Goal: Find specific page/section: Find specific page/section

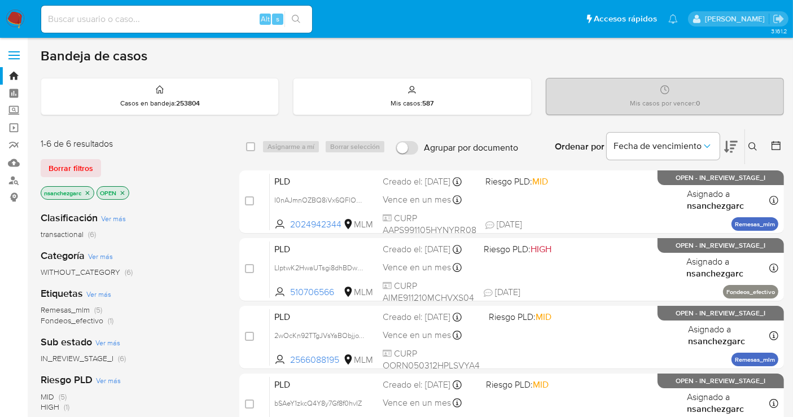
click at [85, 190] on icon "close-filter" at bounding box center [87, 193] width 7 height 7
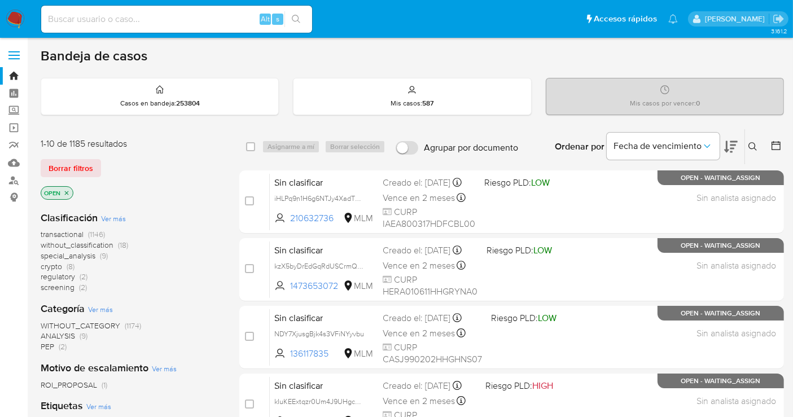
click at [85, 240] on span "without_classification" at bounding box center [77, 244] width 73 height 11
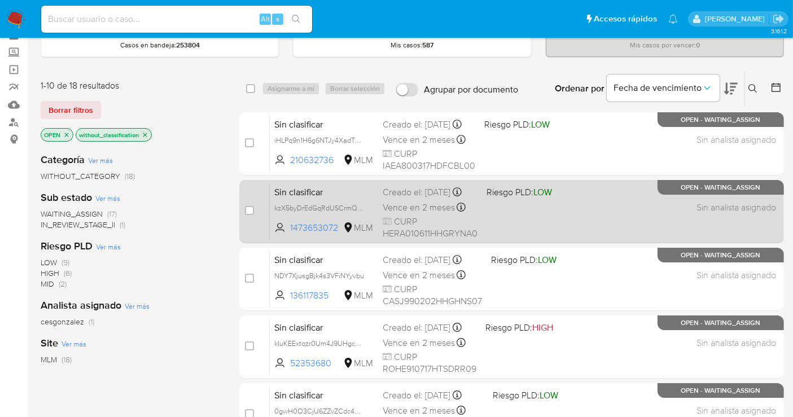
scroll to position [63, 0]
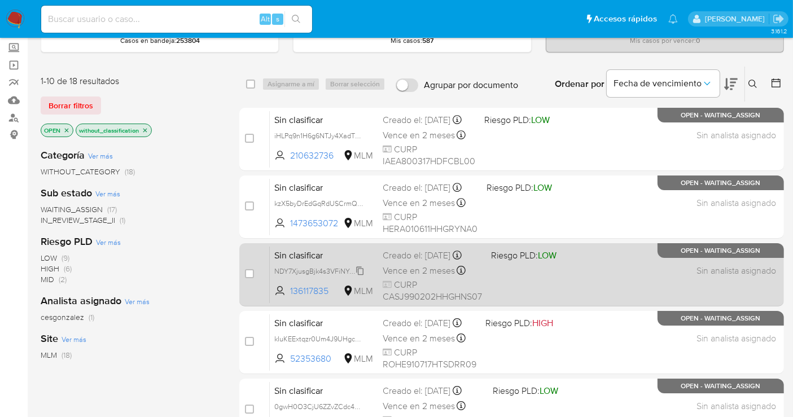
click at [362, 277] on span "NDY7XjusgBjk4s3VFiNYyvbu" at bounding box center [319, 270] width 90 height 12
drag, startPoint x: 332, startPoint y: 297, endPoint x: 283, endPoint y: 299, distance: 49.1
click at [283, 297] on span "136117835 MLM" at bounding box center [323, 291] width 99 height 12
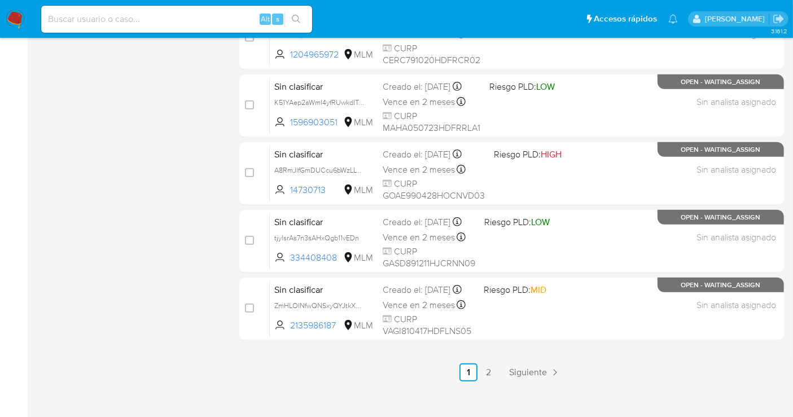
scroll to position [513, 0]
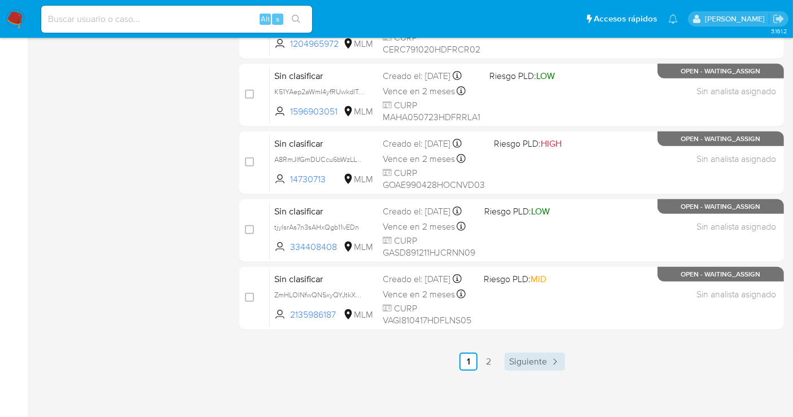
click at [540, 362] on span "Siguiente" at bounding box center [528, 361] width 38 height 9
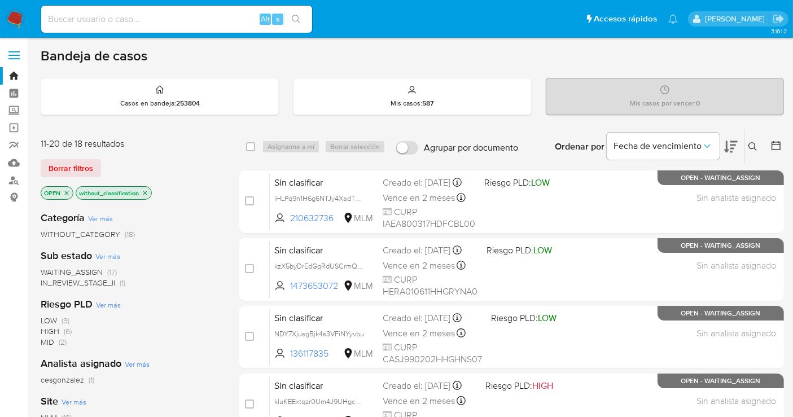
click at [101, 230] on span "WITHOUT_CATEGORY" at bounding box center [81, 234] width 80 height 11
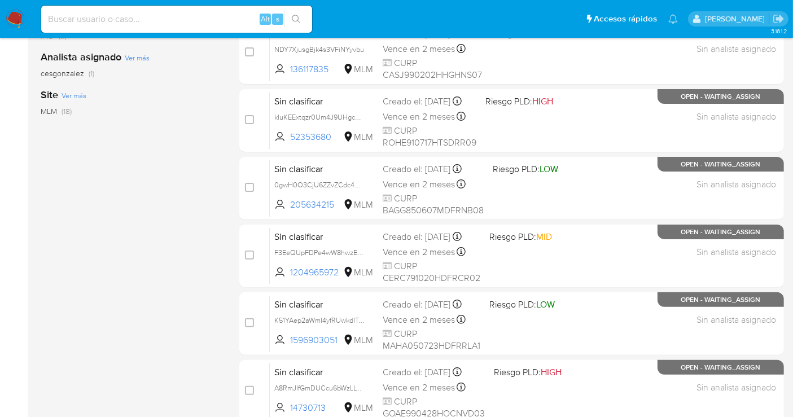
scroll to position [513, 0]
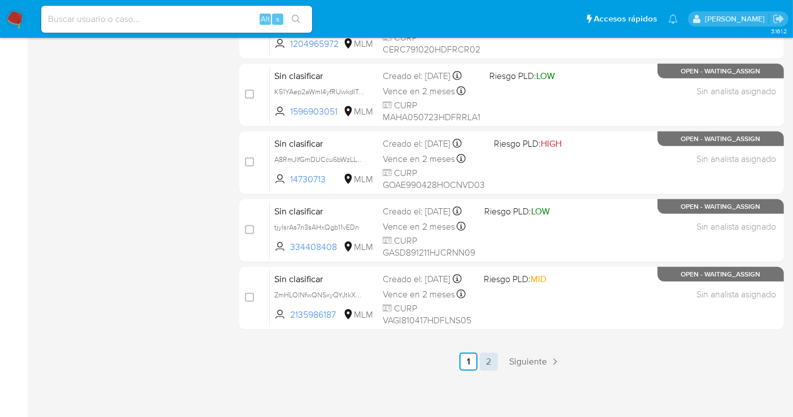
click at [491, 362] on link "2" at bounding box center [489, 362] width 18 height 18
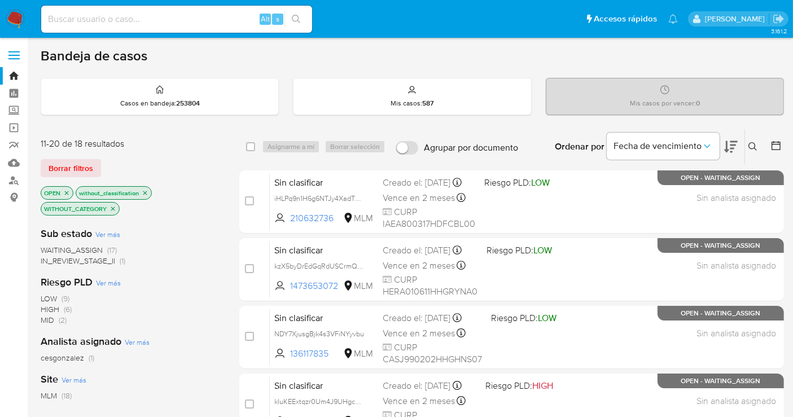
click at [12, 17] on img at bounding box center [15, 19] width 19 height 19
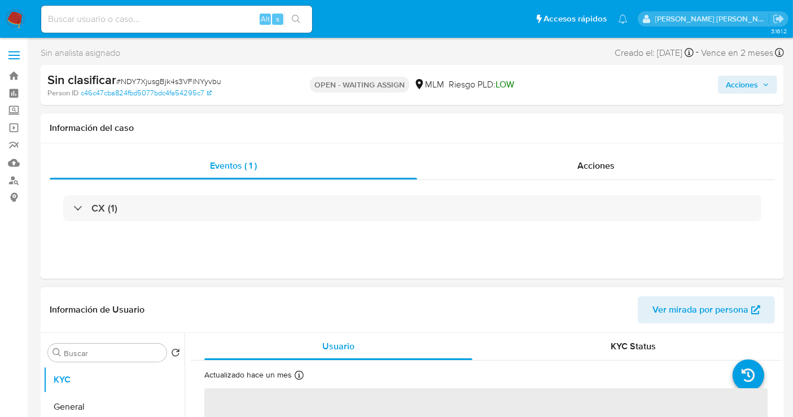
select select "10"
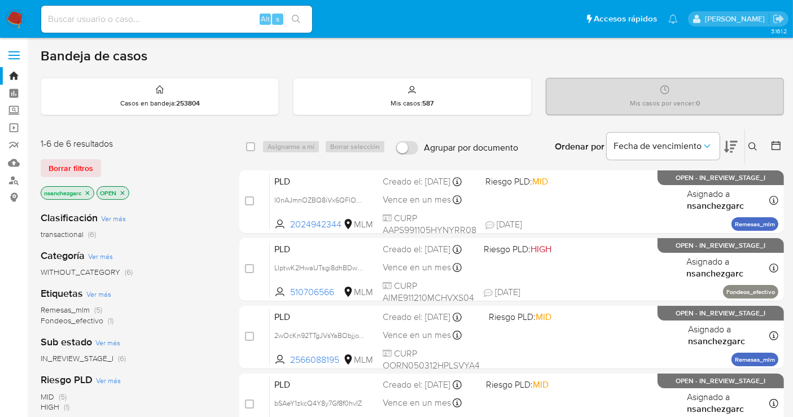
click at [86, 192] on icon "close-filter" at bounding box center [87, 193] width 7 height 7
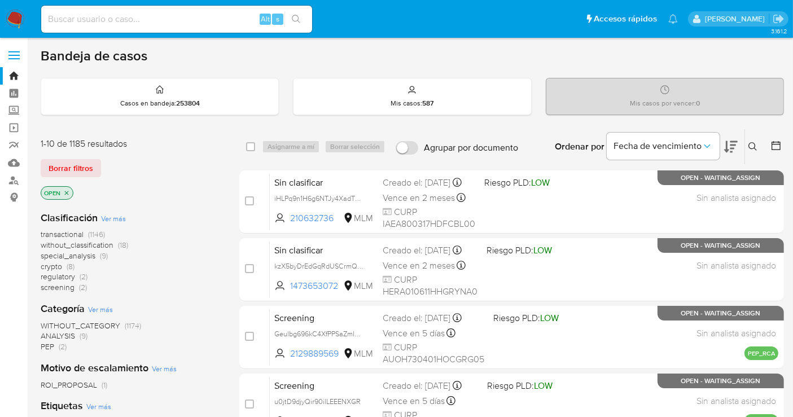
click at [84, 246] on span "without_classification" at bounding box center [77, 244] width 73 height 11
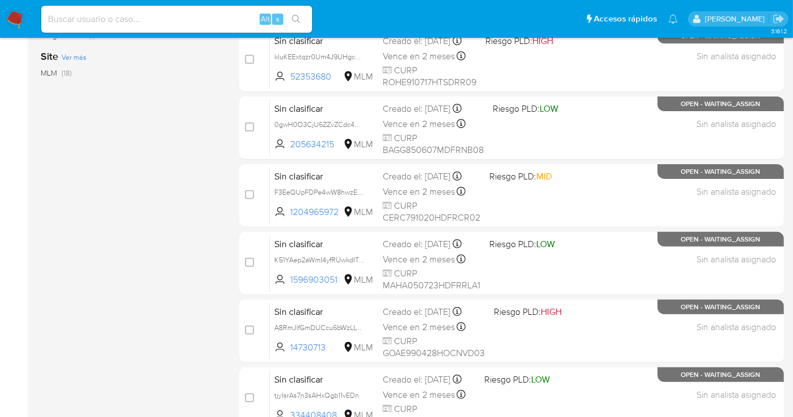
scroll to position [513, 0]
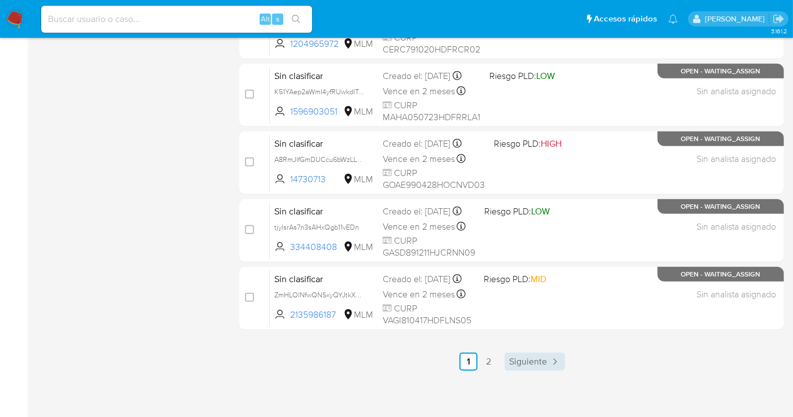
click at [529, 357] on span "Siguiente" at bounding box center [528, 361] width 38 height 9
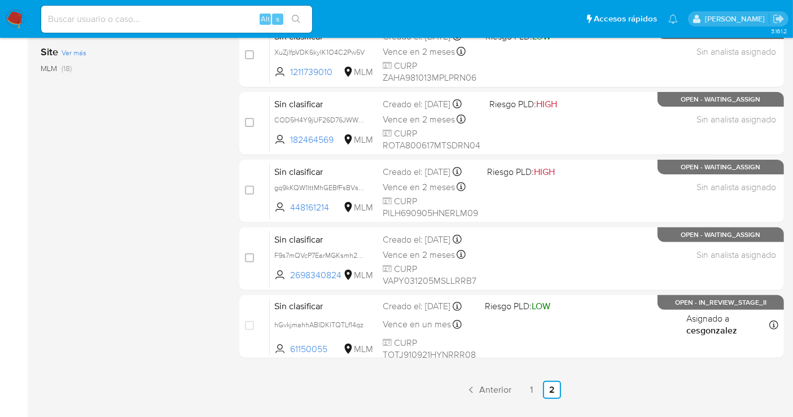
scroll to position [378, 0]
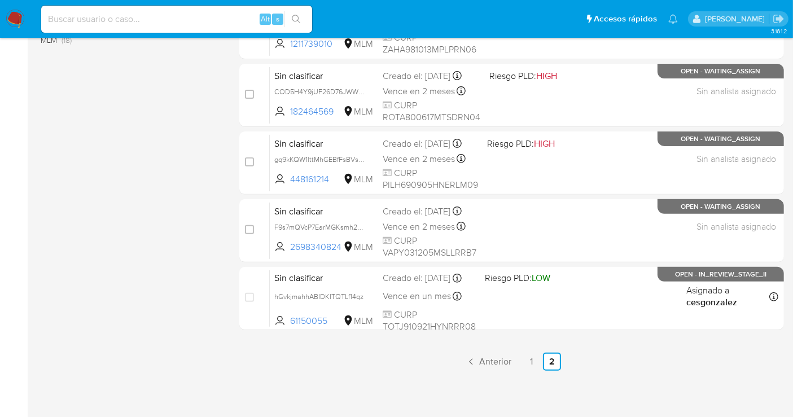
click at [317, 362] on ul "Anterior 1 2 Siguiente" at bounding box center [511, 362] width 545 height 18
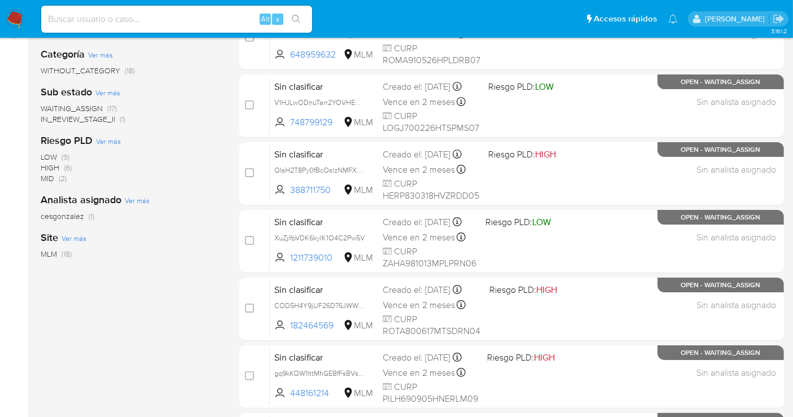
scroll to position [190, 0]
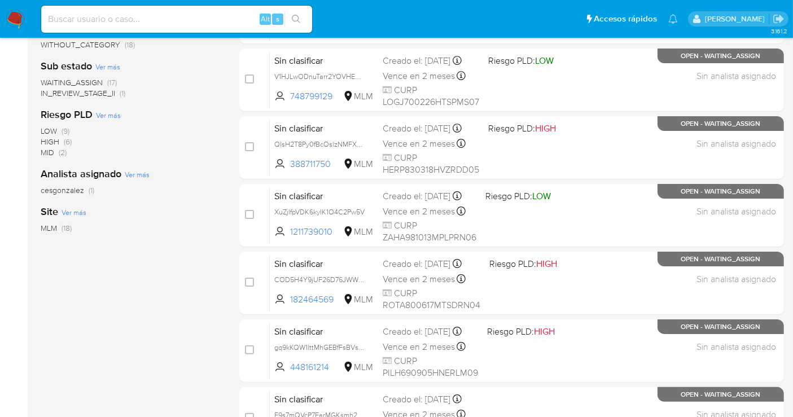
click at [150, 264] on div "Categoría Ver más WITHOUT_CATEGORY (18) Sub estado Ver más WAITING_ASSIGN (17) …" at bounding box center [131, 204] width 181 height 384
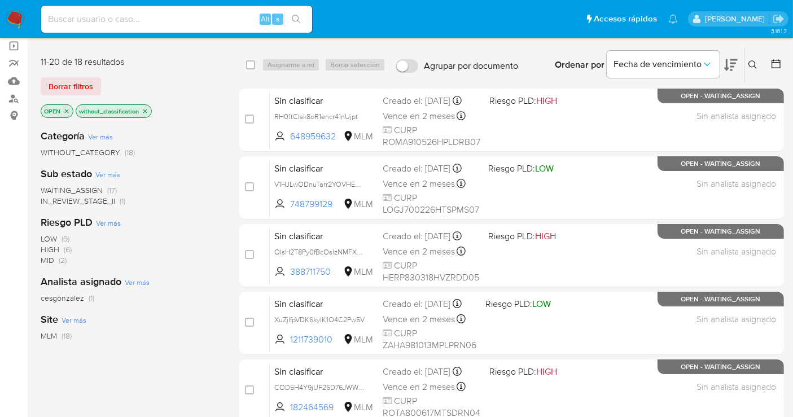
scroll to position [63, 0]
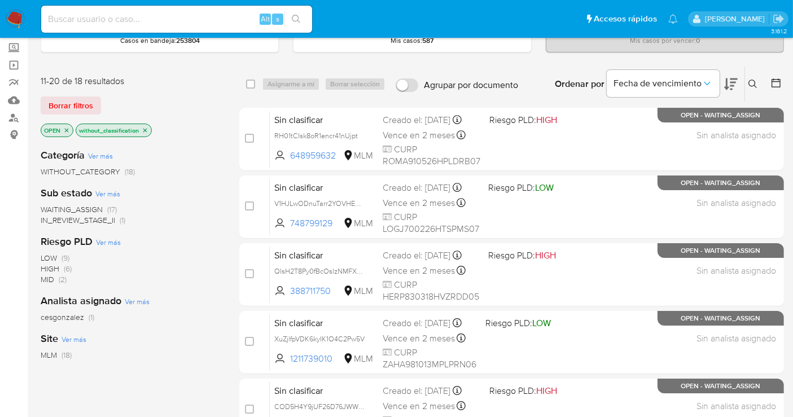
click at [95, 170] on span "WITHOUT_CATEGORY" at bounding box center [81, 171] width 80 height 11
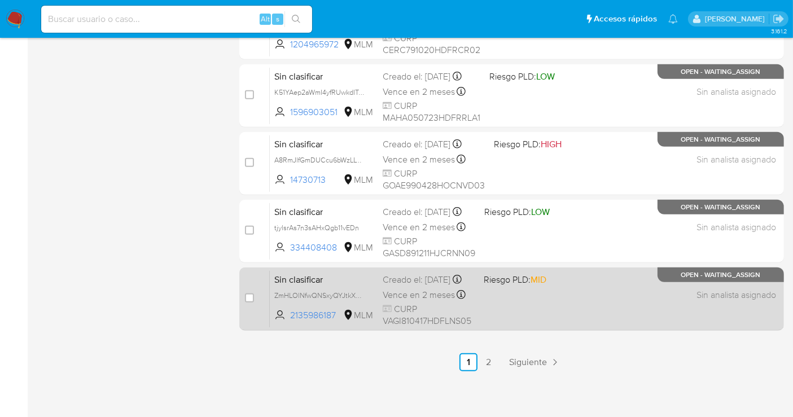
scroll to position [513, 0]
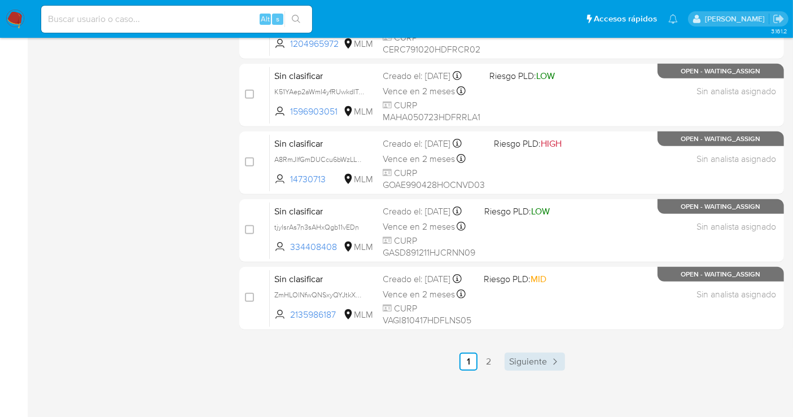
click at [523, 358] on span "Siguiente" at bounding box center [528, 361] width 38 height 9
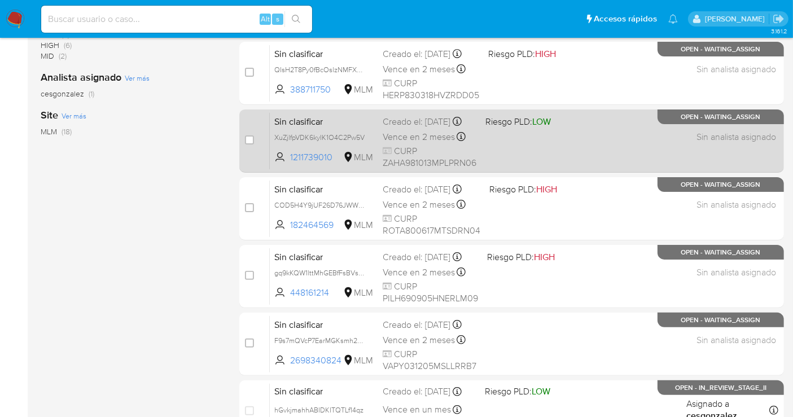
scroll to position [125, 0]
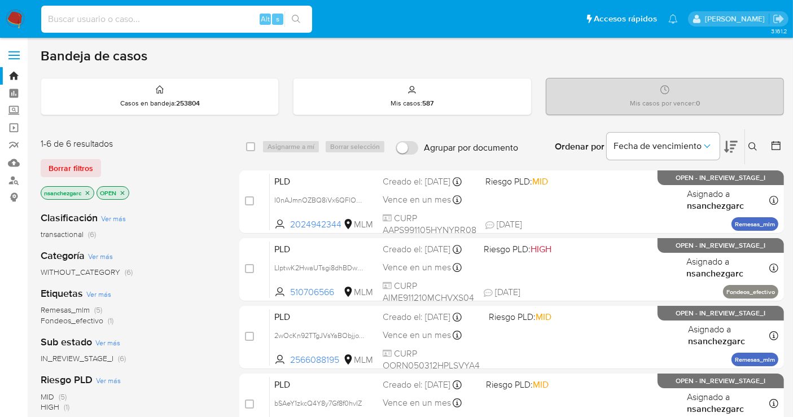
click at [155, 18] on input at bounding box center [176, 19] width 271 height 15
paste input "2504373154"
type input "2504373154"
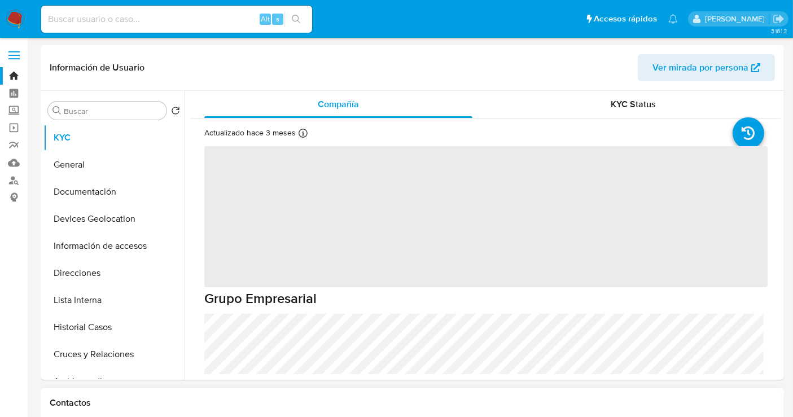
select select "10"
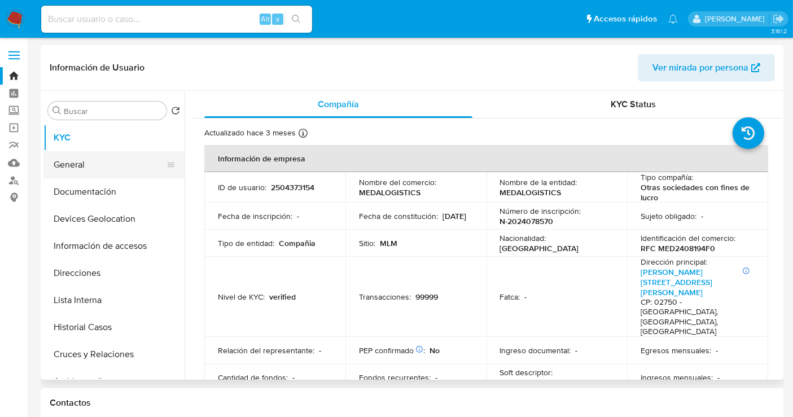
click at [85, 165] on button "General" at bounding box center [109, 164] width 132 height 27
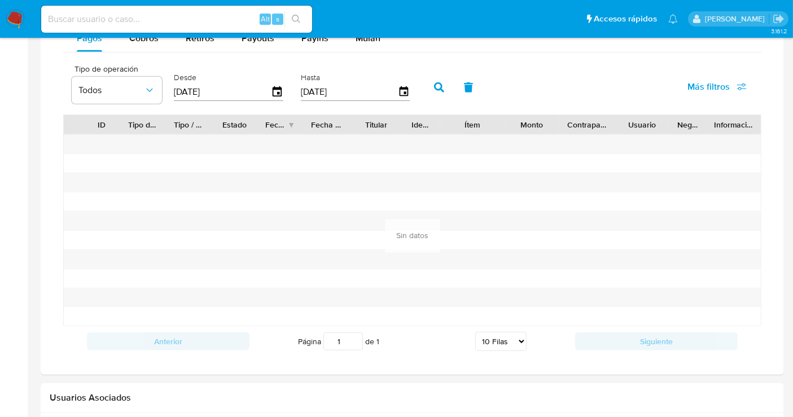
scroll to position [660, 0]
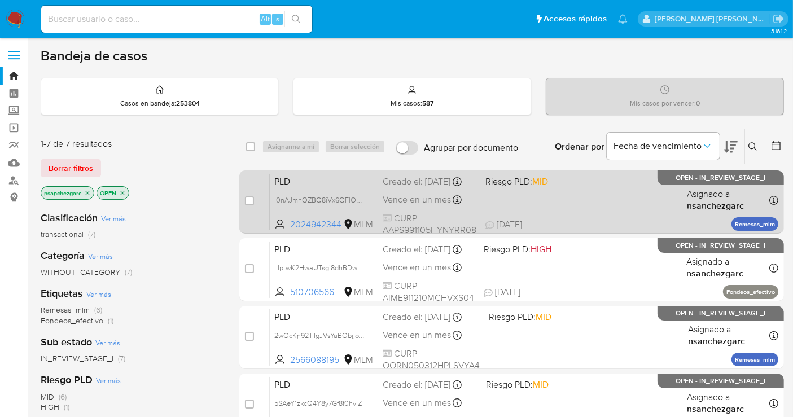
click at [424, 188] on div "Creado el: [DATE] Creado el: [DATE] 02:17:20" at bounding box center [430, 182] width 94 height 12
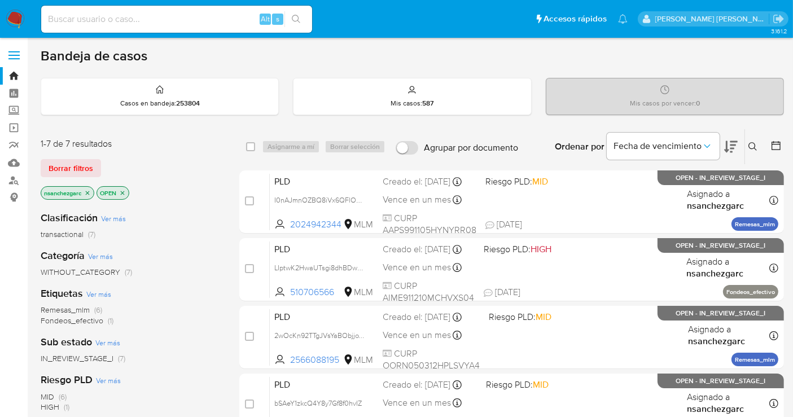
click at [152, 19] on input at bounding box center [176, 19] width 271 height 15
paste input "2504373154"
type input "2504373154"
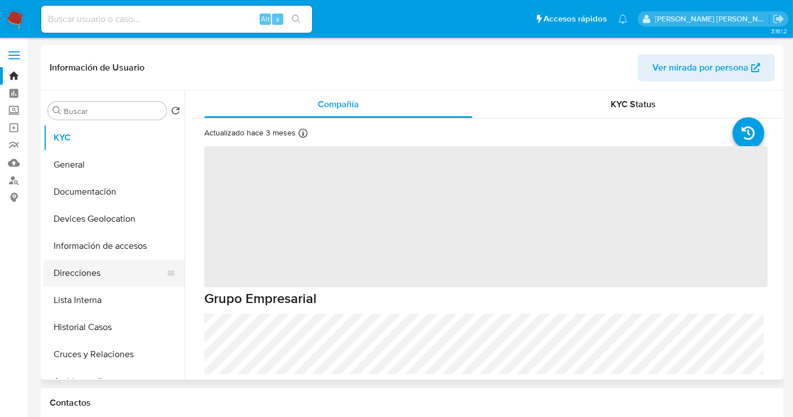
scroll to position [63, 0]
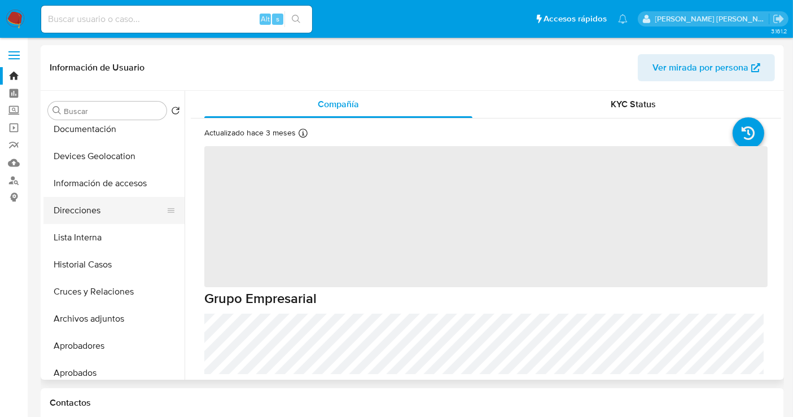
select select "10"
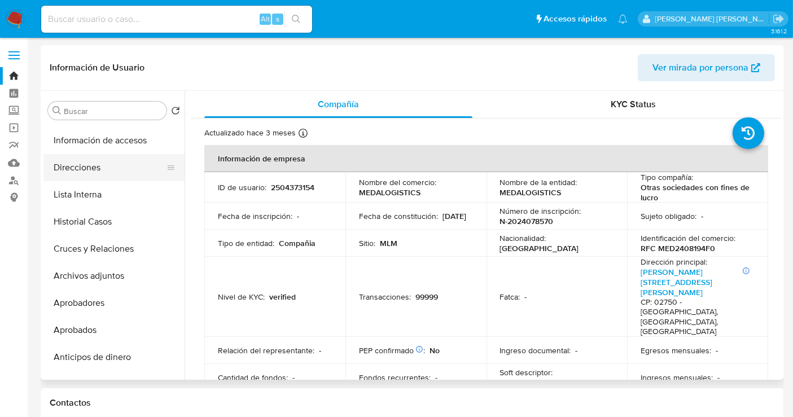
scroll to position [125, 0]
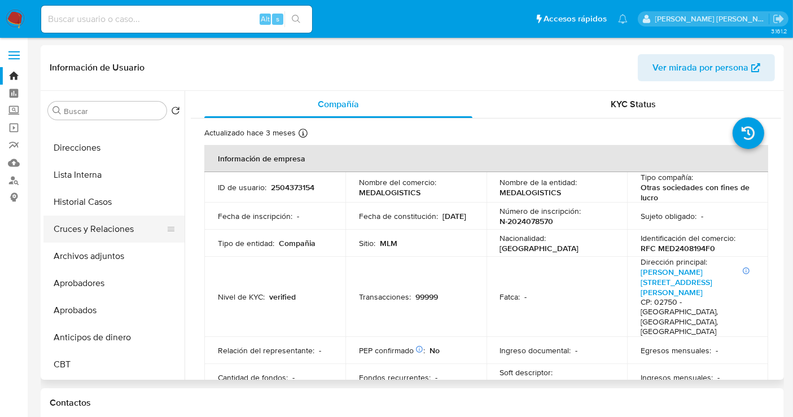
click at [108, 223] on button "Cruces y Relaciones" at bounding box center [109, 229] width 132 height 27
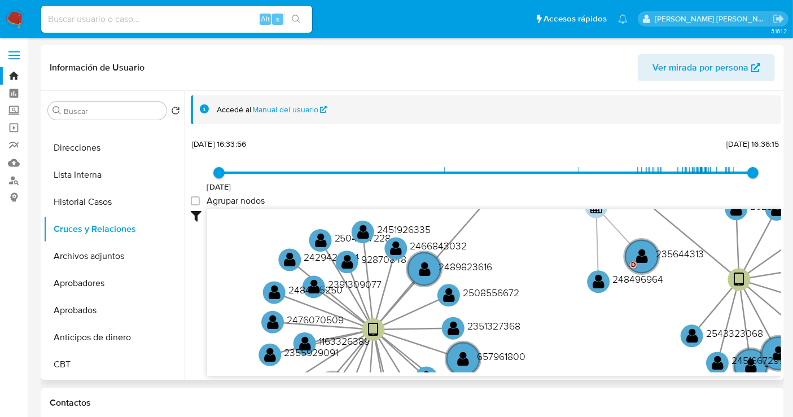
drag, startPoint x: 372, startPoint y: 327, endPoint x: 632, endPoint y: 334, distance: 259.1
click at [632, 334] on icon "device-68405c5c93ed22175be85434  user-2504373154  2504373154 user-2162650168 …" at bounding box center [494, 291] width 574 height 164
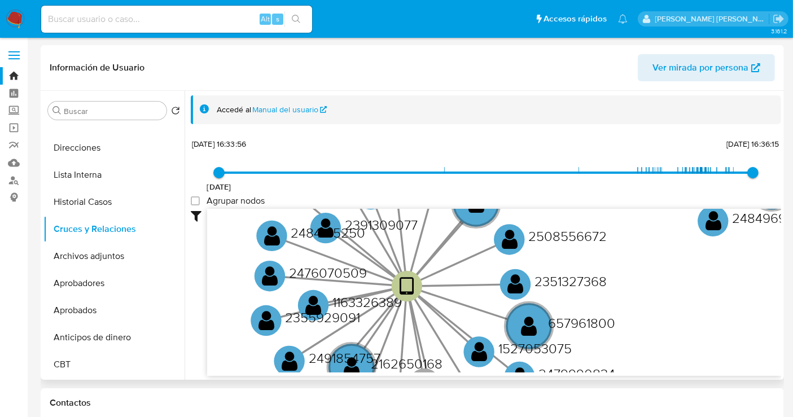
drag, startPoint x: 361, startPoint y: 328, endPoint x: 388, endPoint y: 262, distance: 71.2
click at [388, 262] on icon "device-68405c5c93ed22175be85434  user-2504373154  2504373154 user-2162650168 …" at bounding box center [494, 291] width 574 height 164
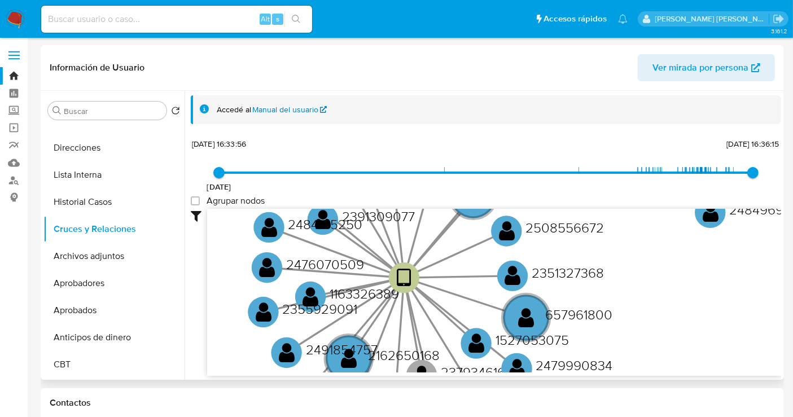
click at [308, 107] on link "Manual del usuario" at bounding box center [290, 109] width 74 height 11
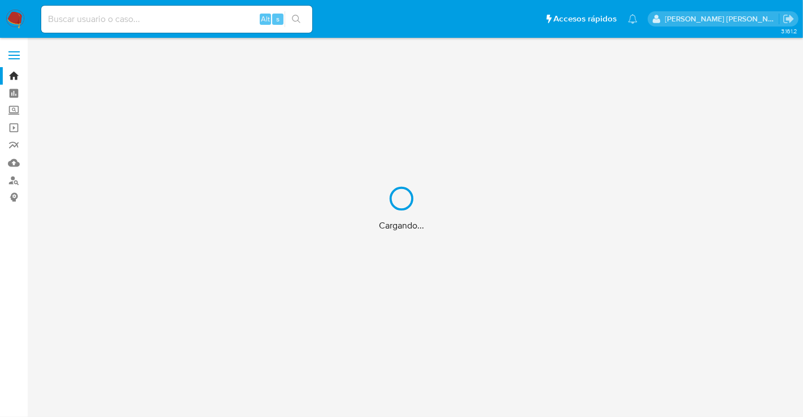
click at [95, 21] on div "Cargando..." at bounding box center [401, 208] width 803 height 417
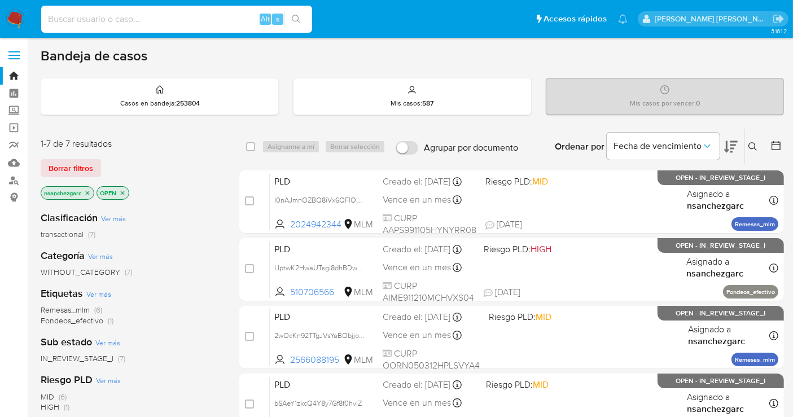
click at [63, 15] on input at bounding box center [176, 19] width 271 height 15
paste input "2162650168"
type input "2162650168"
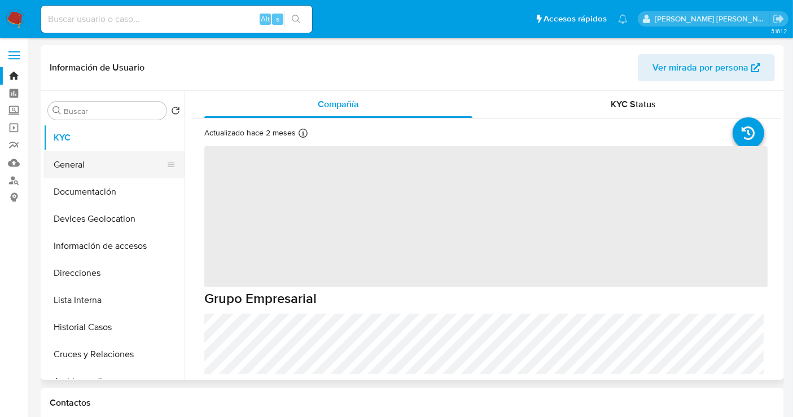
select select "10"
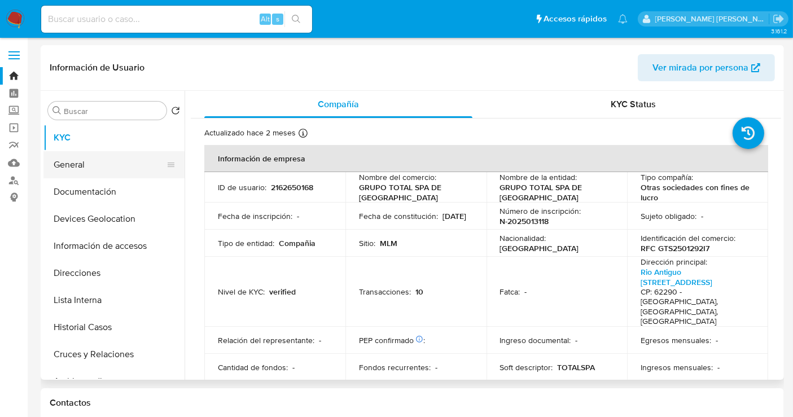
click at [72, 164] on button "General" at bounding box center [109, 164] width 132 height 27
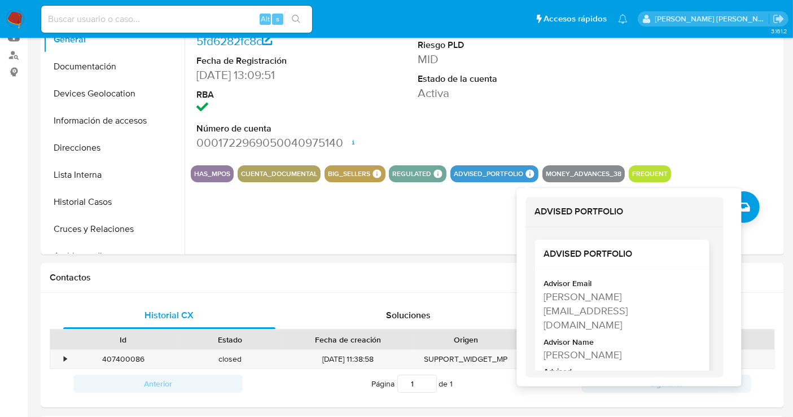
scroll to position [24, 0]
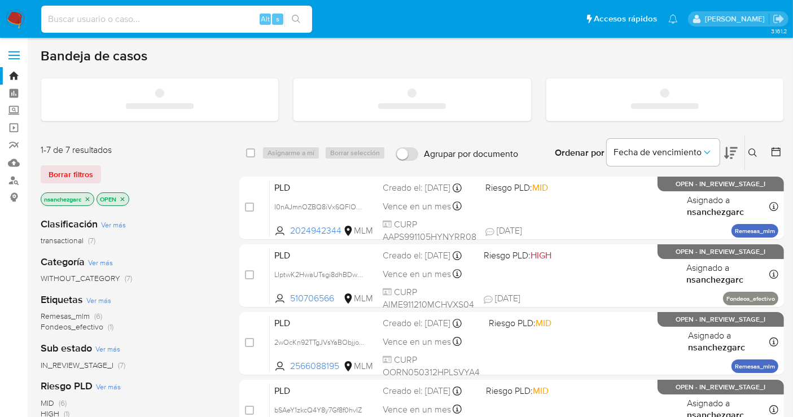
click at [76, 18] on input at bounding box center [176, 19] width 271 height 15
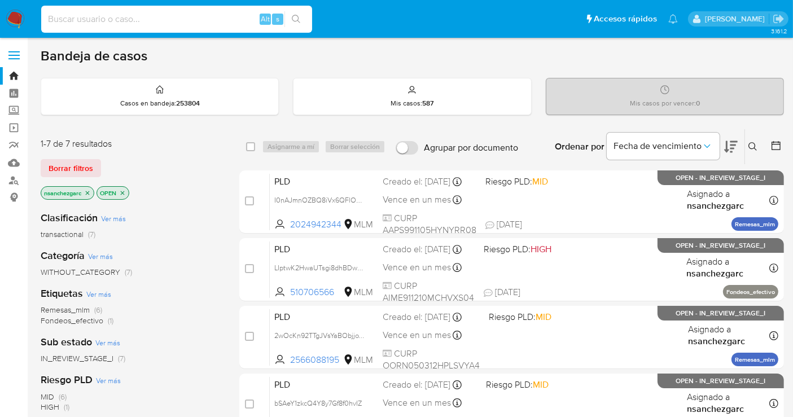
paste input "2504373154"
type input "2504373154"
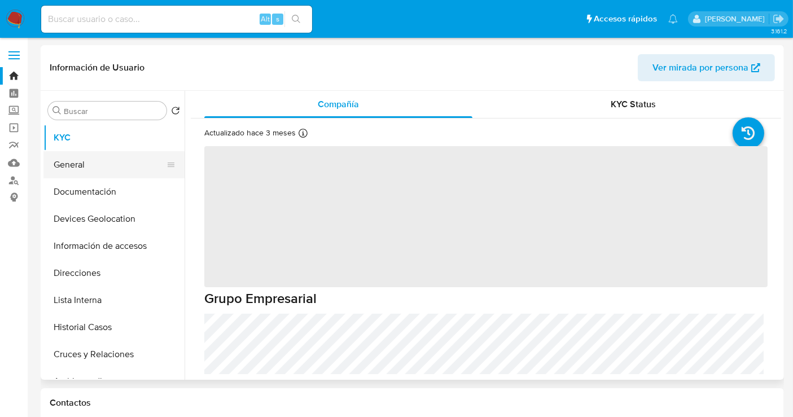
click at [85, 168] on button "General" at bounding box center [109, 164] width 132 height 27
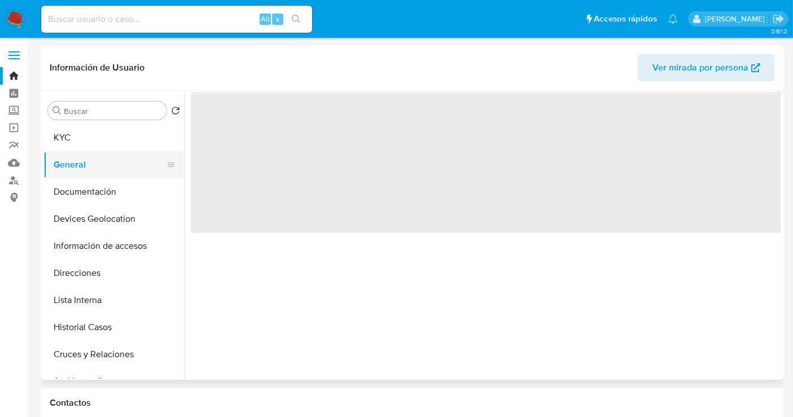
select select "10"
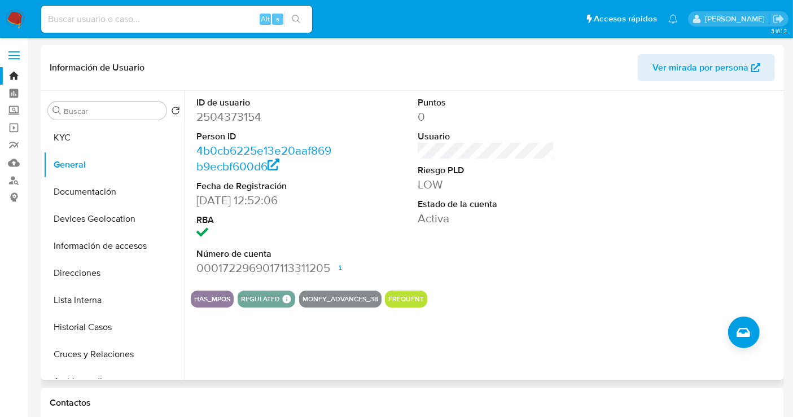
click at [341, 299] on button "MONEY_ADVANCES_38" at bounding box center [340, 299] width 76 height 5
drag, startPoint x: 378, startPoint y: 299, endPoint x: 302, endPoint y: 299, distance: 76.2
click at [302, 299] on div "MONEY_ADVANCES_38" at bounding box center [340, 299] width 82 height 17
click at [338, 299] on button "MONEY_ADVANCES_38" at bounding box center [340, 299] width 76 height 5
